Goal: Task Accomplishment & Management: Use online tool/utility

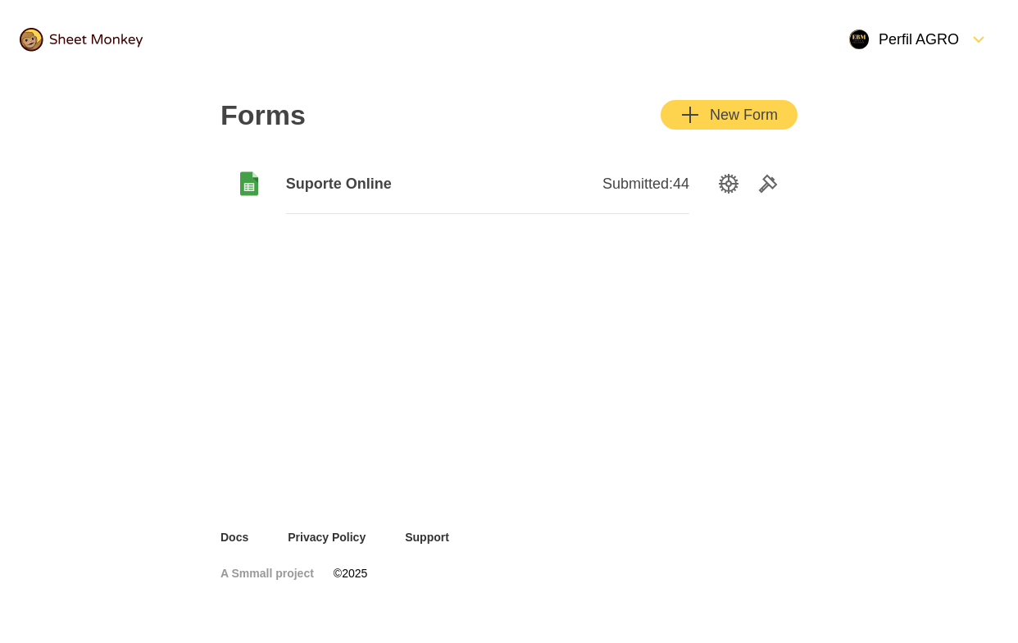
click at [366, 184] on span "Suporte Online" at bounding box center [387, 184] width 202 height 20
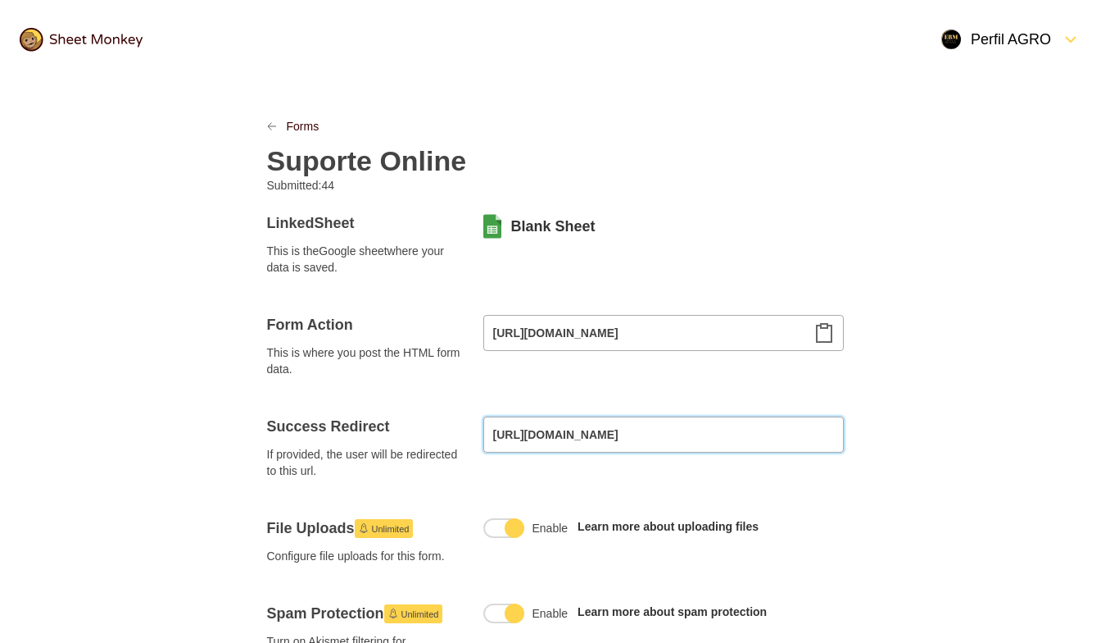
click at [656, 426] on input "[URL][DOMAIN_NAME]" at bounding box center [664, 434] width 361 height 36
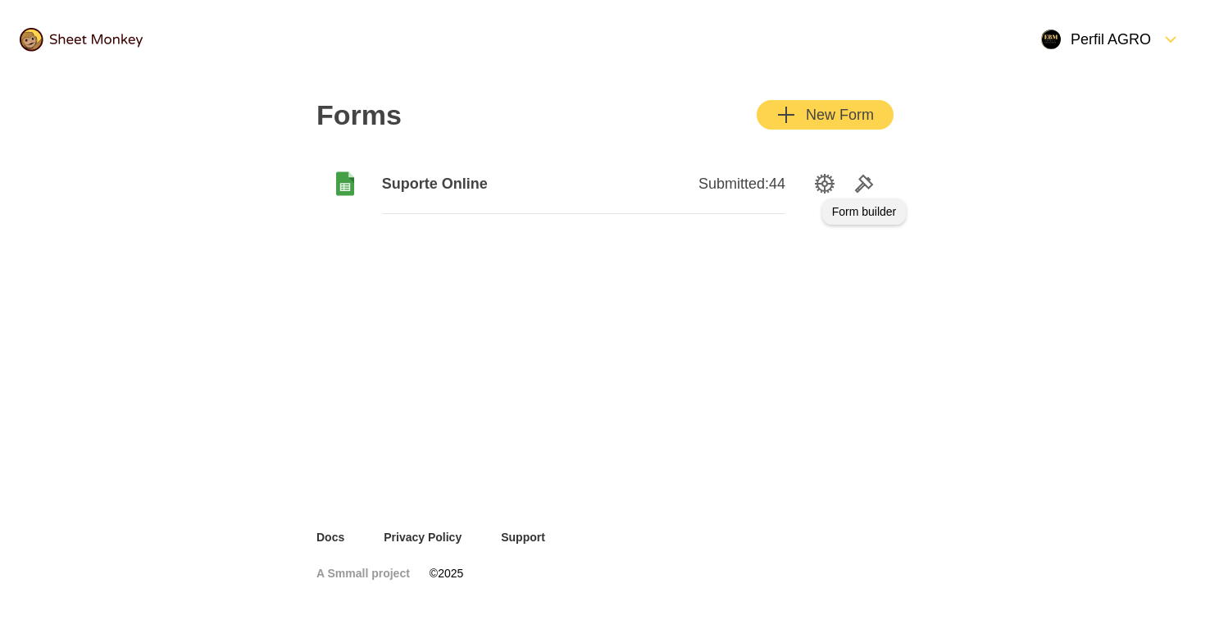
click at [861, 179] on icon "Tools" at bounding box center [864, 183] width 16 height 16
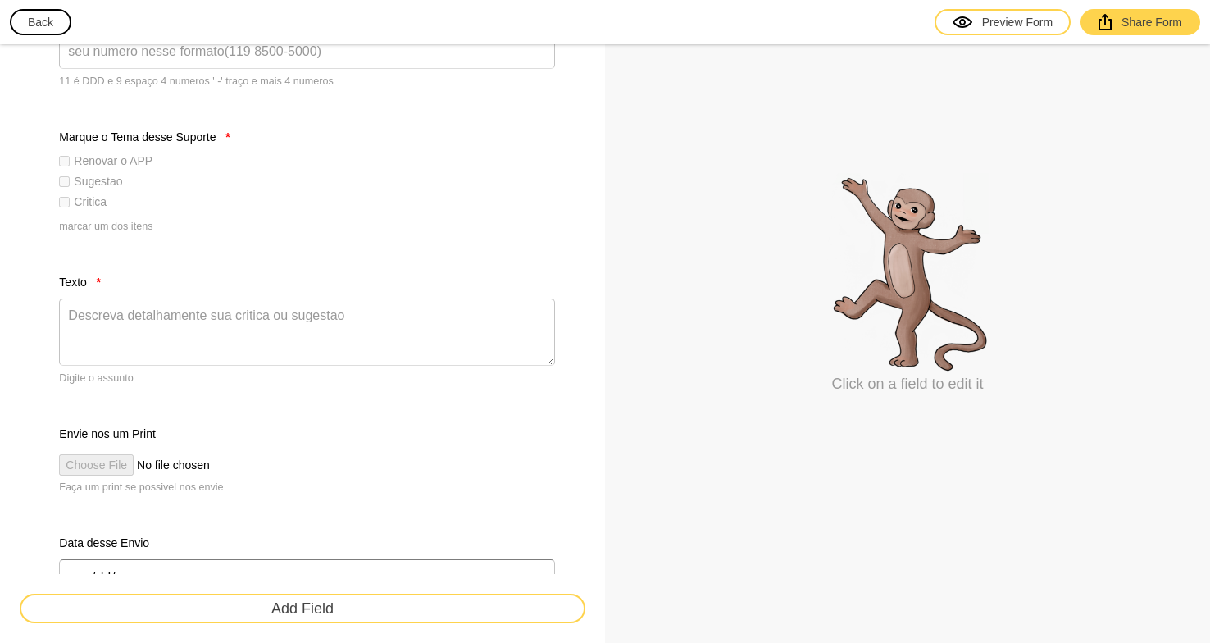
scroll to position [646, 0]
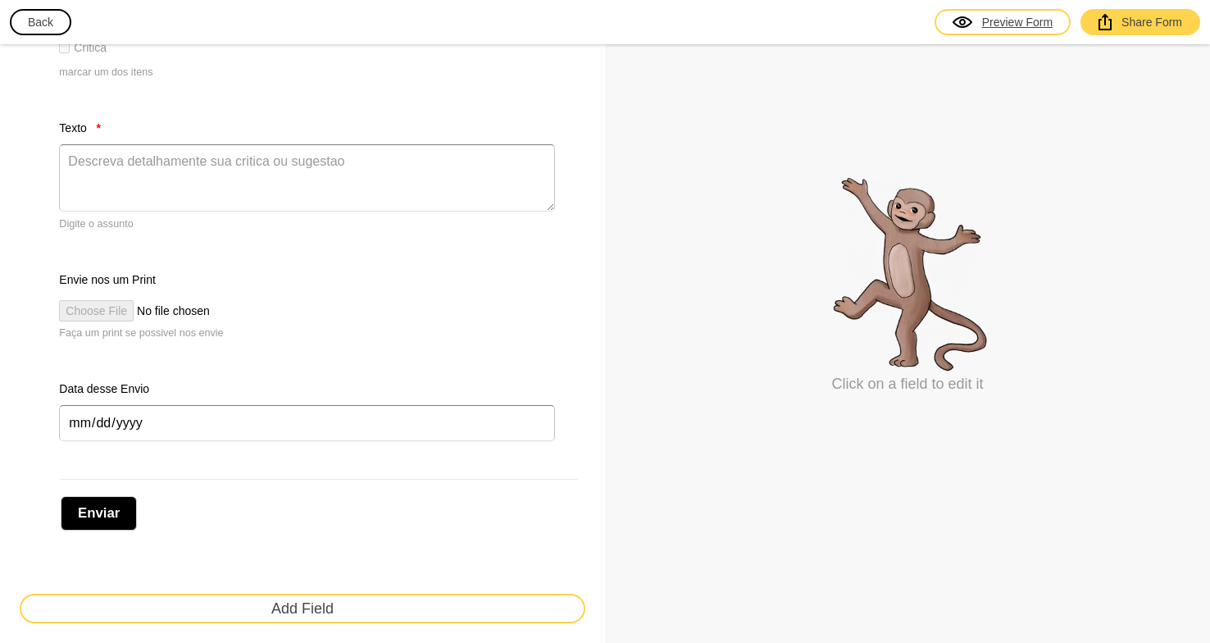
click at [979, 25] on div at bounding box center [977, 22] width 10 height 16
